Goal: Transaction & Acquisition: Obtain resource

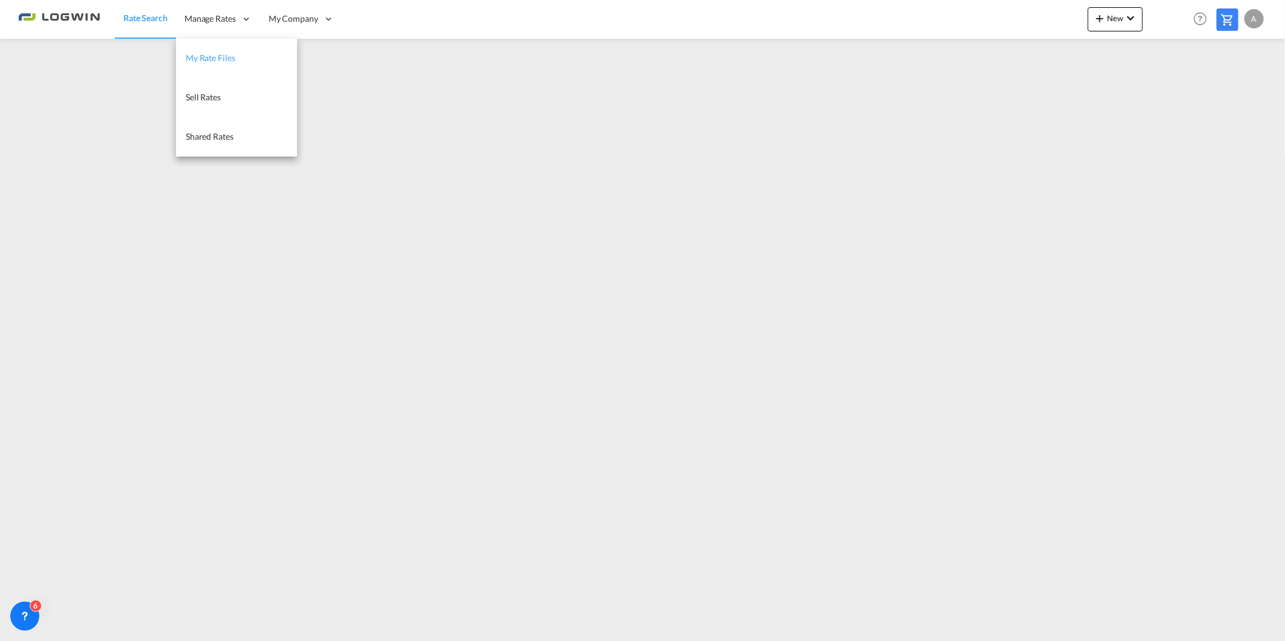
click at [220, 64] on link "My Rate Files" at bounding box center [236, 58] width 121 height 39
